Goal: Transaction & Acquisition: Book appointment/travel/reservation

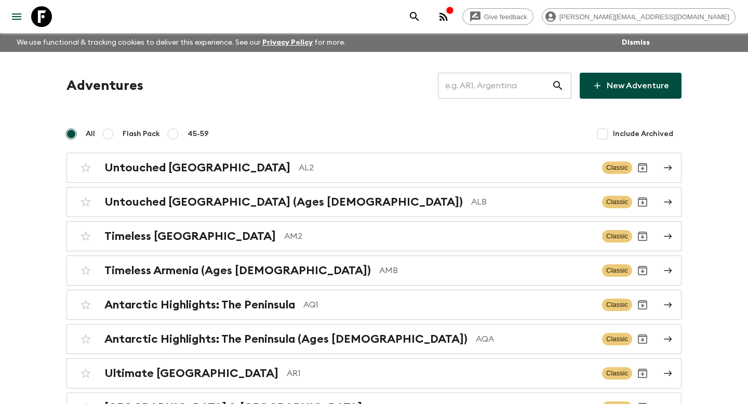
click at [470, 83] on input "text" at bounding box center [495, 85] width 114 height 29
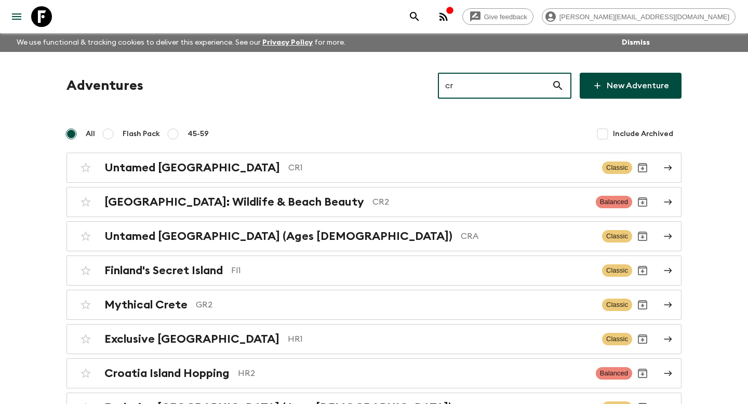
type input "cr1"
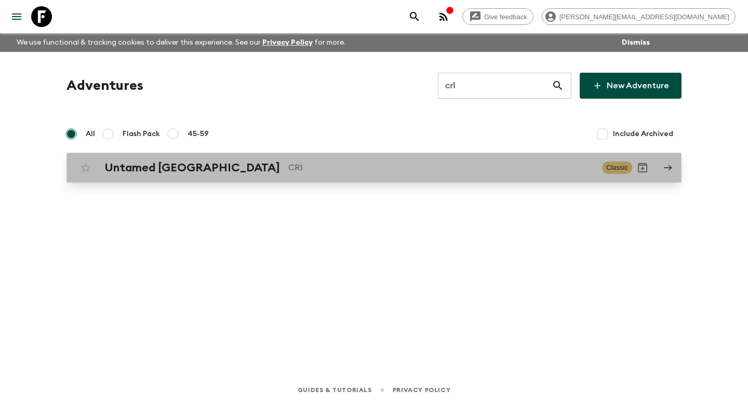
click at [124, 177] on div "Untamed [GEOGRAPHIC_DATA] CR1 Classic" at bounding box center [353, 167] width 557 height 21
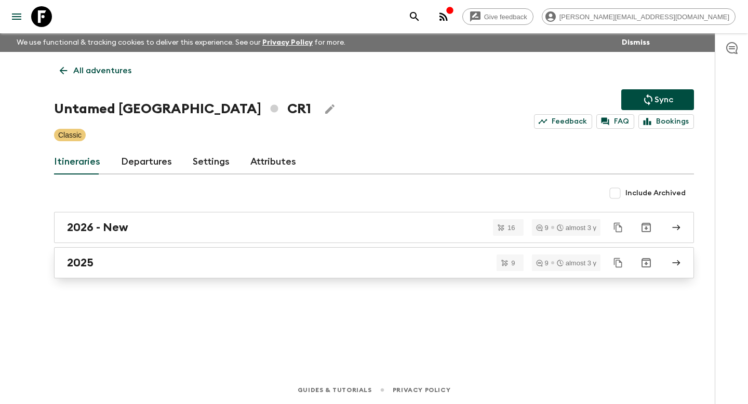
click at [90, 261] on h2 "2025" at bounding box center [80, 262] width 26 height 13
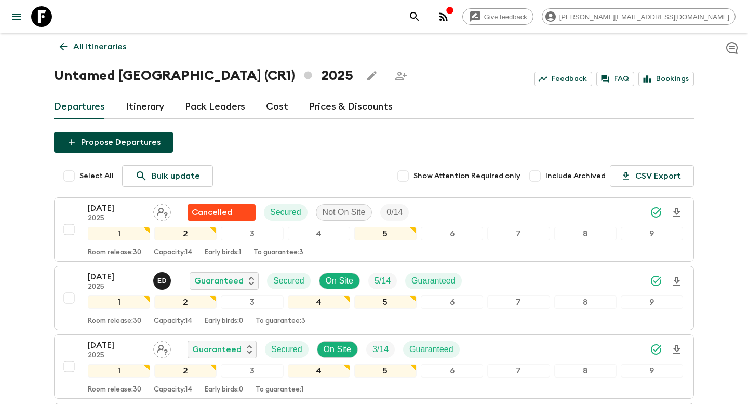
scroll to position [25, 0]
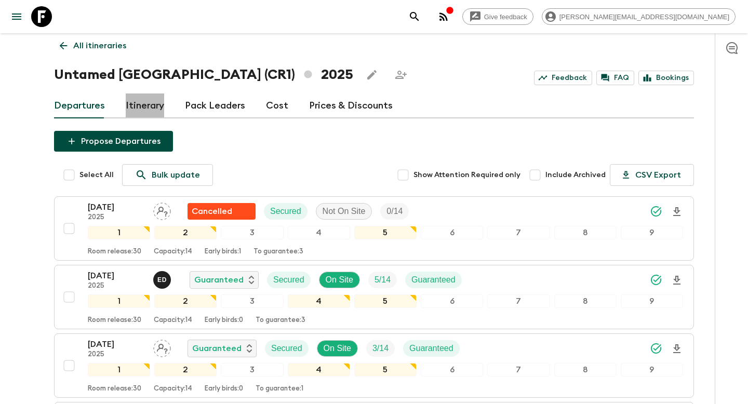
drag, startPoint x: 129, startPoint y: 104, endPoint x: 62, endPoint y: 225, distance: 138.0
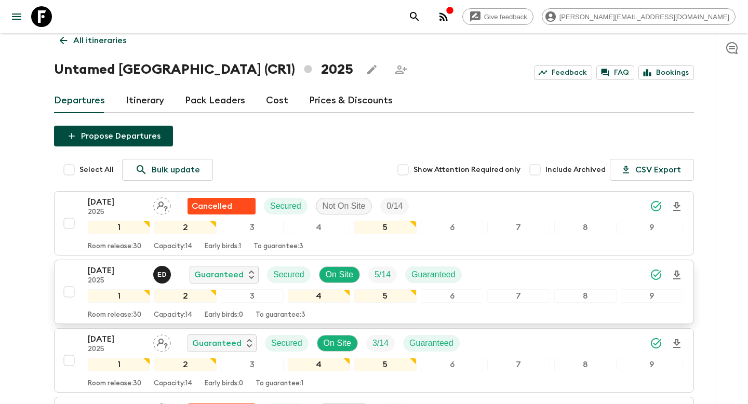
click at [77, 274] on div "[DATE] 2025 E D Guaranteed Secured On Site 5 / 14 Guaranteed 1 2 3 4 5 6 7 8 9 …" at bounding box center [371, 291] width 624 height 55
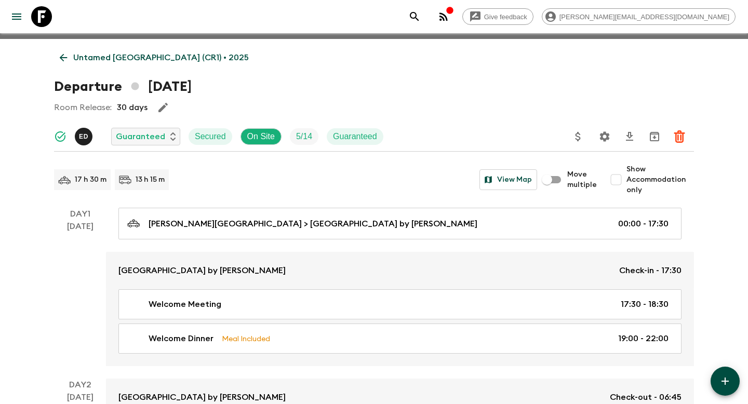
scroll to position [106, 0]
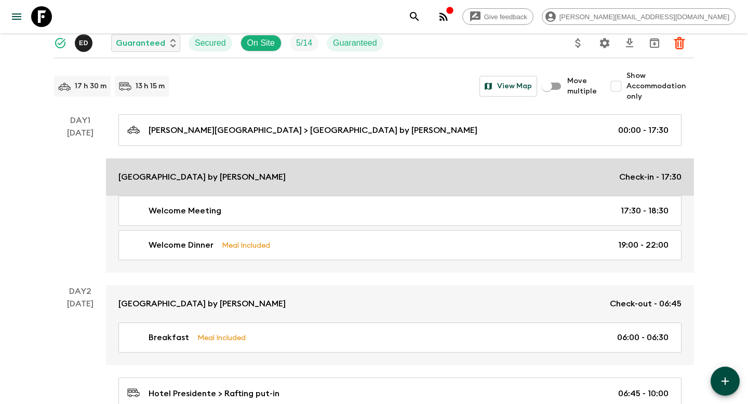
click at [153, 173] on p "[GEOGRAPHIC_DATA] by [PERSON_NAME]" at bounding box center [201, 177] width 167 height 12
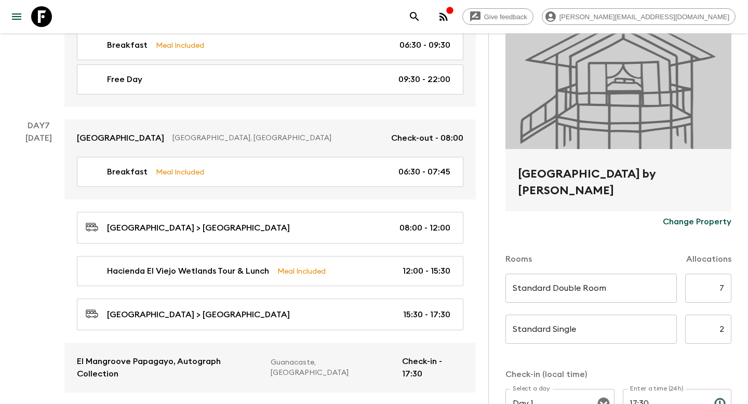
scroll to position [1720, 0]
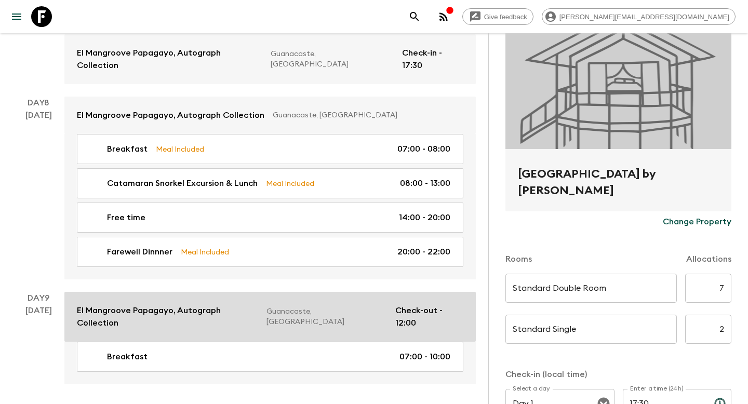
click at [173, 304] on p "El Mangroove Papagayo, Autograph Collection" at bounding box center [167, 316] width 181 height 25
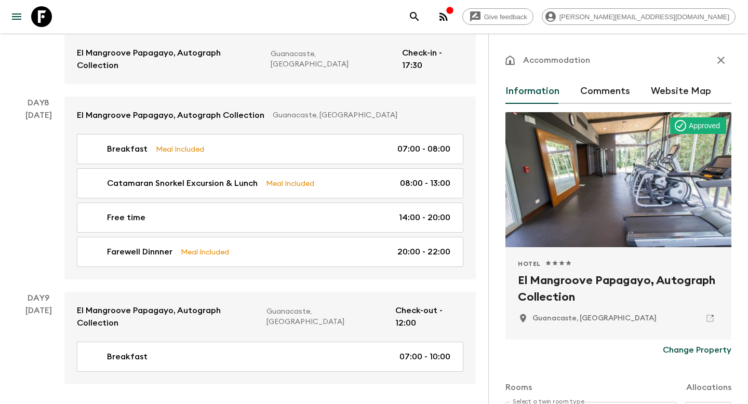
click at [723, 65] on icon "button" at bounding box center [720, 60] width 12 height 12
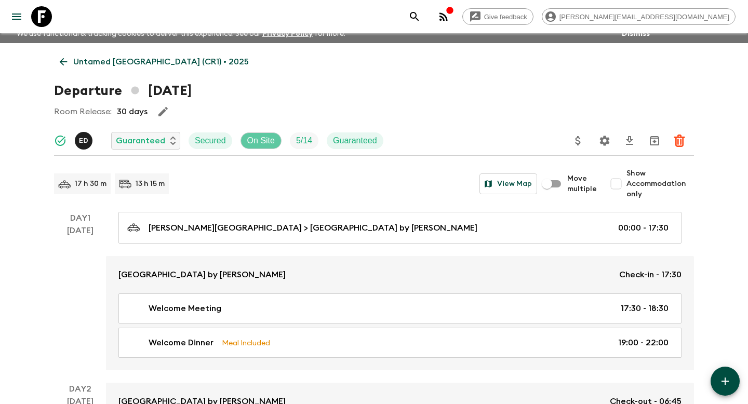
scroll to position [12, 0]
